Goal: Task Accomplishment & Management: Use online tool/utility

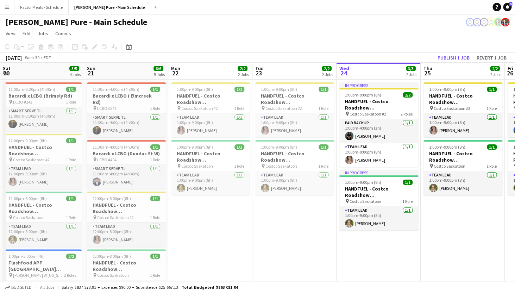
scroll to position [0, 168]
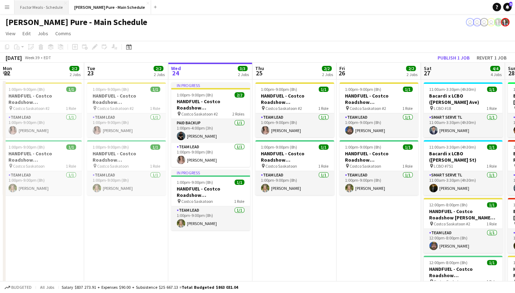
click at [35, 9] on button "Factor Meals - Schedule Close" at bounding box center [41, 7] width 54 height 14
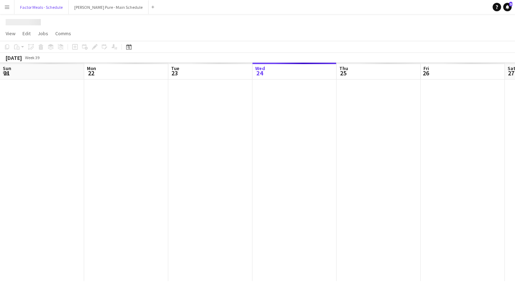
scroll to position [0, 168]
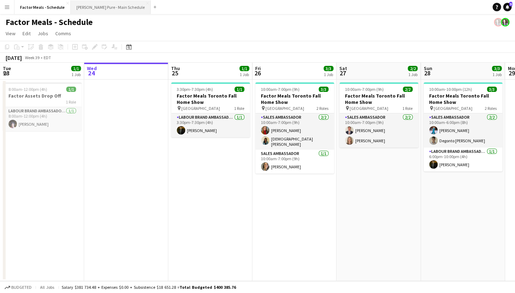
click at [100, 9] on button "[PERSON_NAME] Pure - Main Schedule Close" at bounding box center [111, 7] width 80 height 14
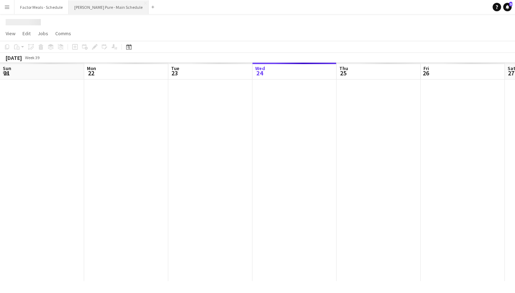
scroll to position [0, 168]
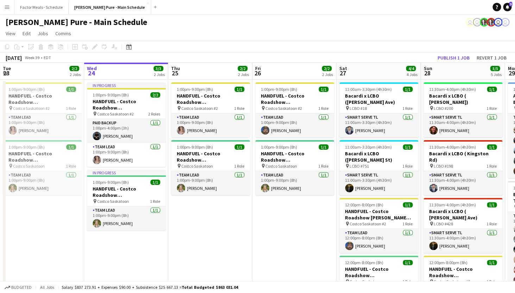
drag, startPoint x: 310, startPoint y: 55, endPoint x: 137, endPoint y: 63, distance: 173.0
click at [137, 63] on app-calendar "Copy Paste Paste Command V Paste with crew Command Shift V Paste linked Job [GE…" at bounding box center [257, 253] width 515 height 424
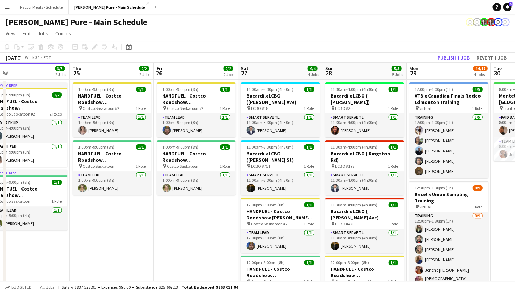
scroll to position [0, 290]
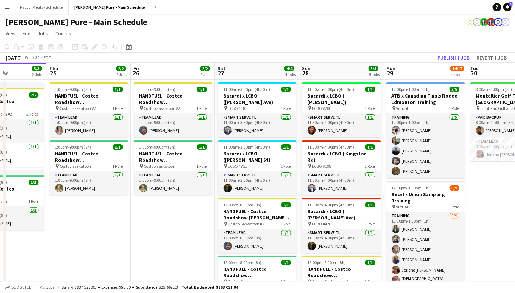
drag, startPoint x: 383, startPoint y: 68, endPoint x: 174, endPoint y: 55, distance: 210.2
click at [174, 55] on app-calendar "Copy Paste Paste Command V Paste with crew Command Shift V Paste linked Job [GE…" at bounding box center [257, 253] width 515 height 424
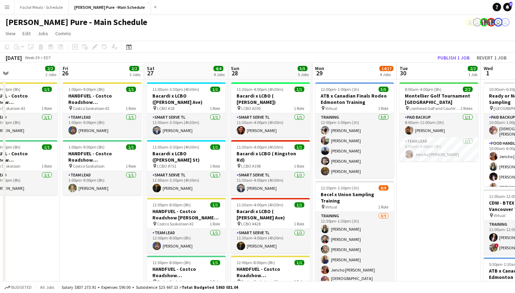
drag, startPoint x: 364, startPoint y: 76, endPoint x: 176, endPoint y: 53, distance: 189.6
click at [176, 53] on app-calendar "Copy Paste Paste Command V Paste with crew Command Shift V Paste linked Job [GE…" at bounding box center [257, 253] width 515 height 424
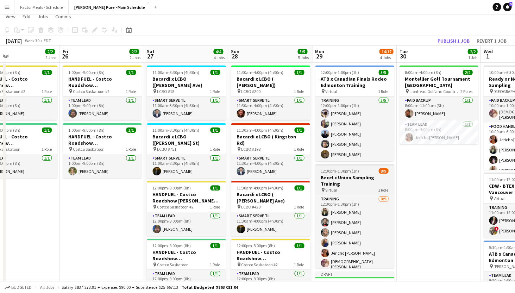
scroll to position [0, 0]
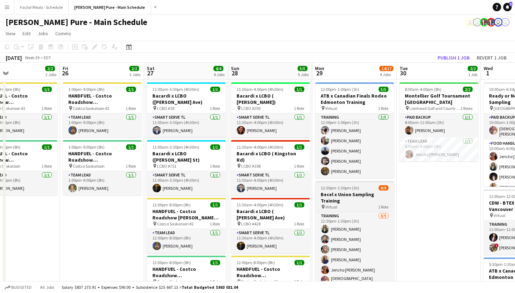
click at [335, 196] on h3 "Becel x Union Sampling Training" at bounding box center [354, 197] width 79 height 13
